Goal: Information Seeking & Learning: Check status

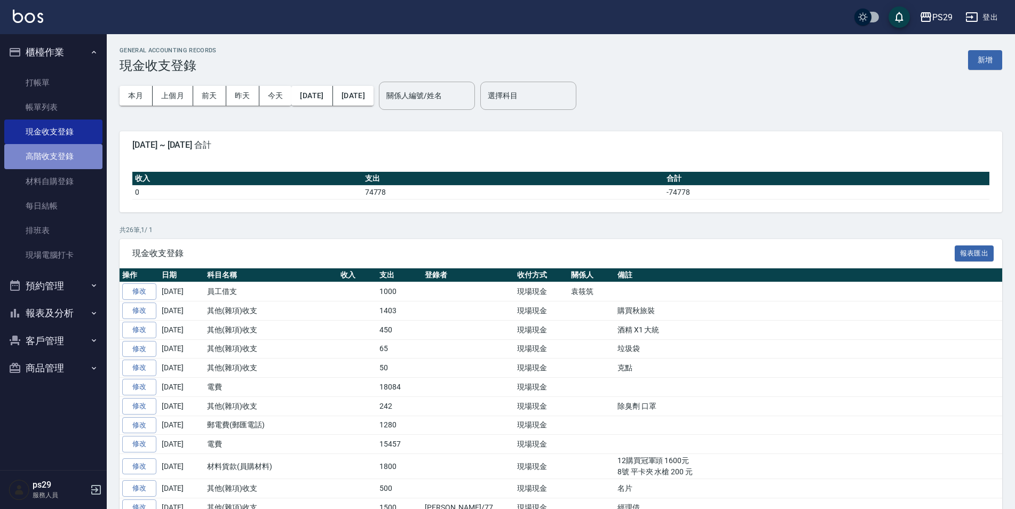
click at [31, 159] on link "高階收支登錄" at bounding box center [53, 156] width 98 height 25
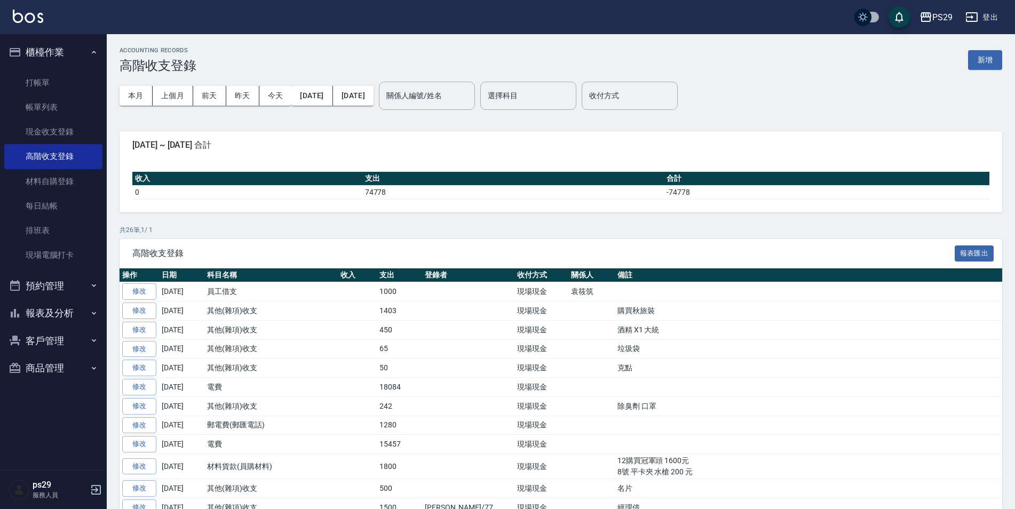
click at [51, 317] on button "報表及分析" at bounding box center [53, 313] width 98 height 28
click at [57, 372] on link "店家日報表" at bounding box center [53, 368] width 98 height 25
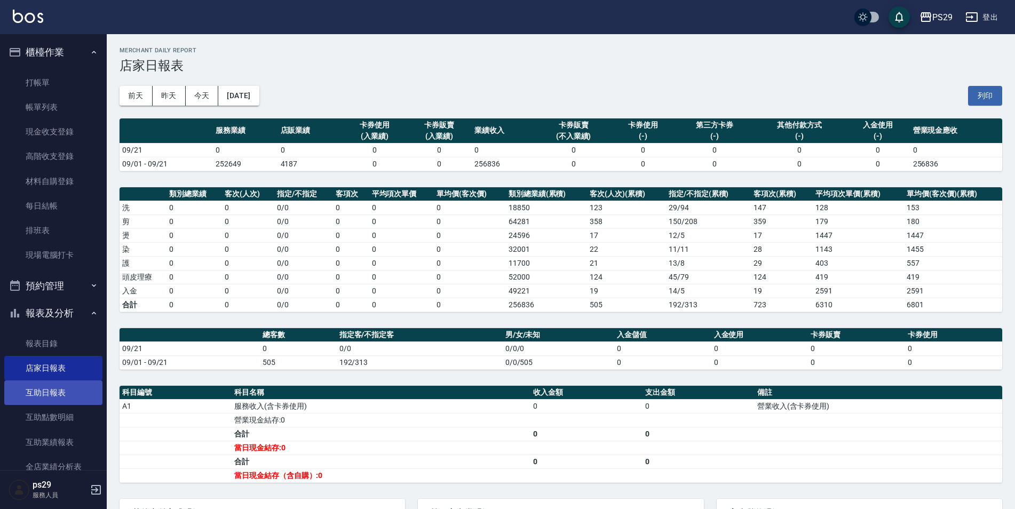
click at [57, 391] on link "互助日報表" at bounding box center [53, 392] width 98 height 25
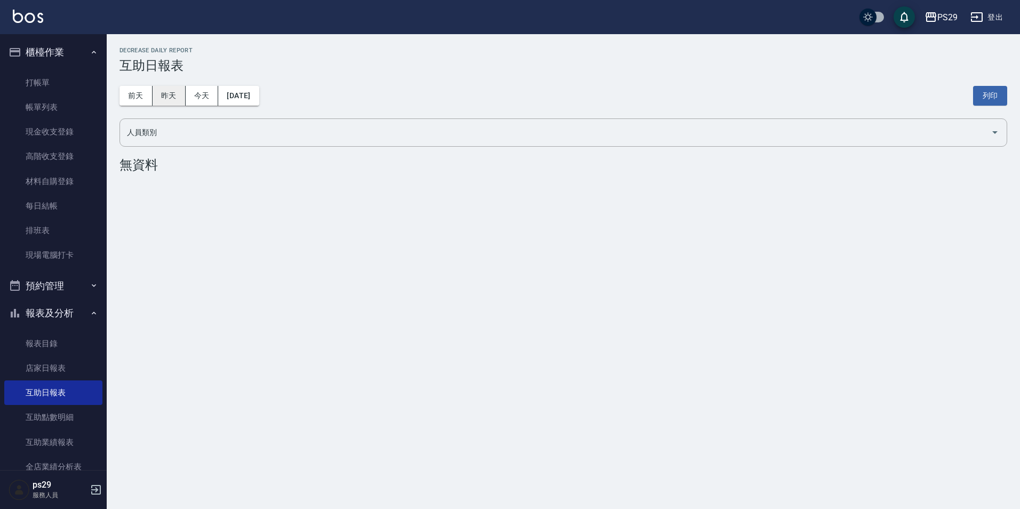
click at [170, 90] on button "昨天" at bounding box center [169, 96] width 33 height 20
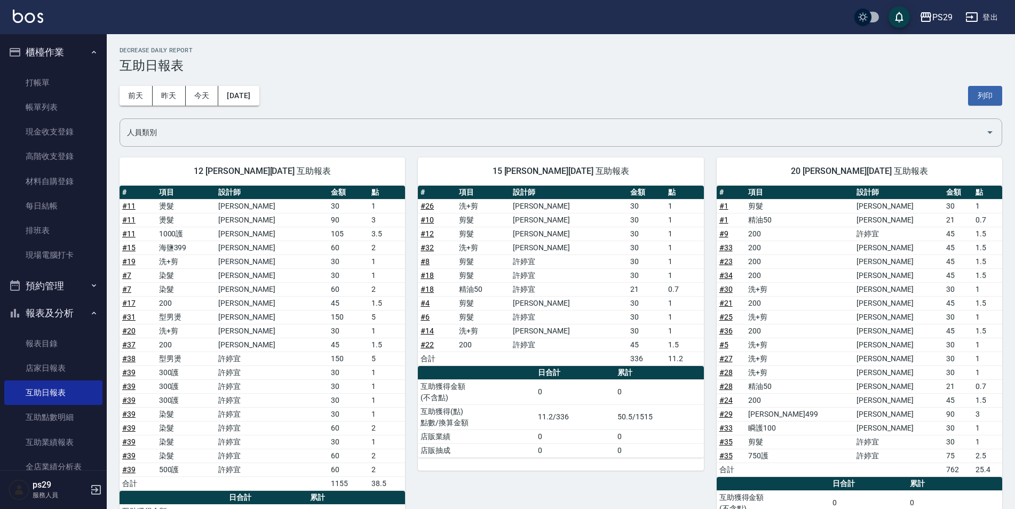
scroll to position [99, 0]
